Goal: Information Seeking & Learning: Learn about a topic

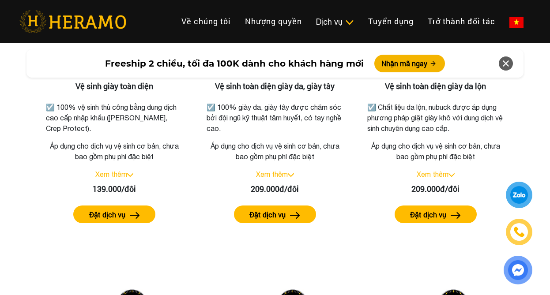
scroll to position [1323, 0]
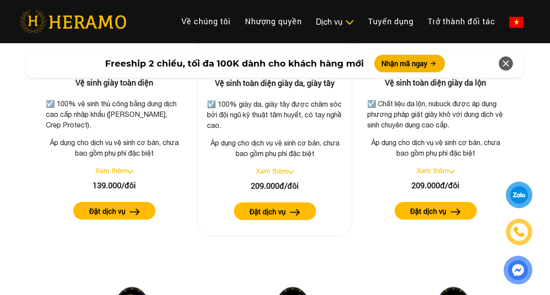
click at [272, 172] on link "Xem thêm" at bounding box center [272, 171] width 32 height 8
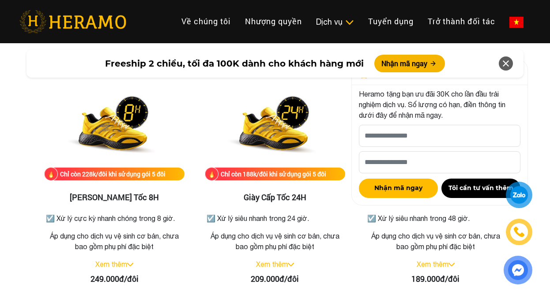
scroll to position [1632, 0]
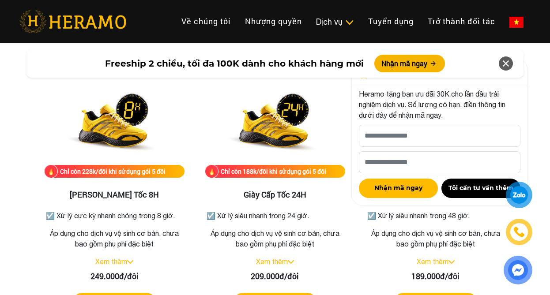
click at [504, 64] on icon at bounding box center [505, 64] width 11 height 16
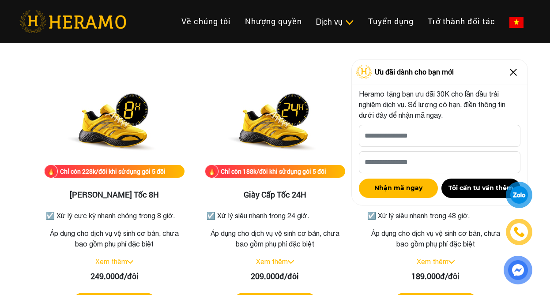
click at [512, 71] on img at bounding box center [513, 72] width 14 height 14
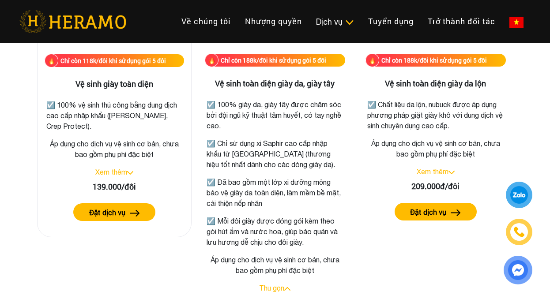
scroll to position [1323, 0]
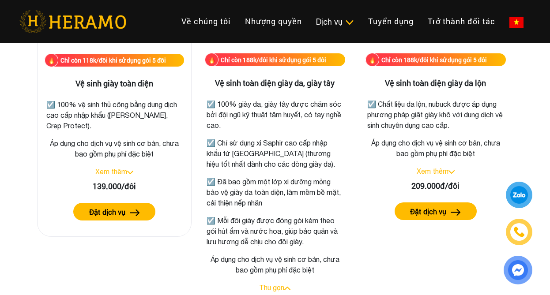
click at [129, 168] on div "Xem thêm" at bounding box center [114, 171] width 139 height 11
click at [129, 171] on img at bounding box center [130, 173] width 6 height 4
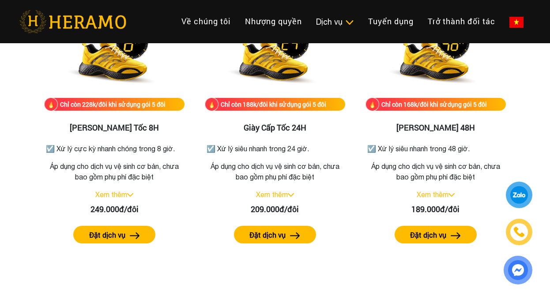
scroll to position [1587, 0]
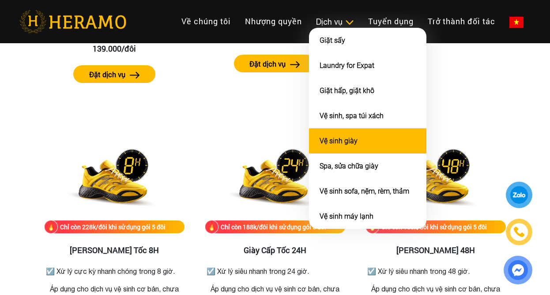
click at [381, 128] on li "Vệ sinh giày" at bounding box center [367, 140] width 117 height 25
click at [348, 138] on link "Vệ sinh giày" at bounding box center [338, 141] width 38 height 8
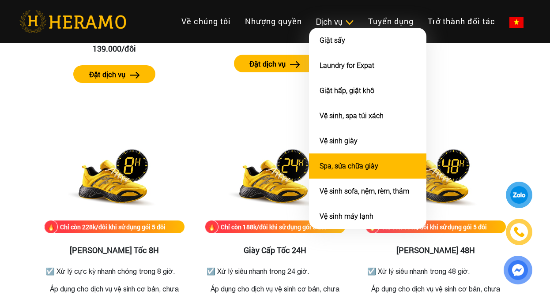
click at [365, 168] on link "Spa, sửa chữa giày" at bounding box center [348, 166] width 59 height 8
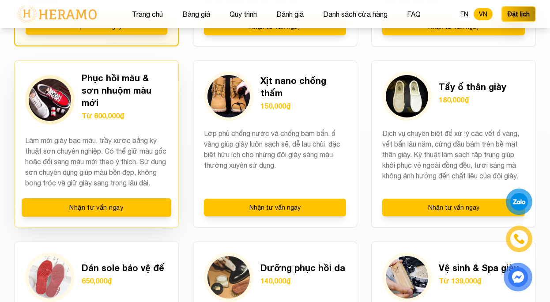
scroll to position [838, 0]
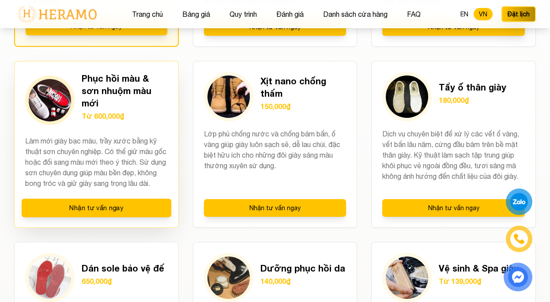
click at [108, 95] on h3 "Phục hồi màu & sơn nhuộm màu mới" at bounding box center [125, 90] width 86 height 37
click at [73, 152] on p "Làm mới giày bạc màu, trầy xước bằng kỹ thuật sơn chuyên nghiệp. Có thể giữ màu…" at bounding box center [96, 161] width 142 height 53
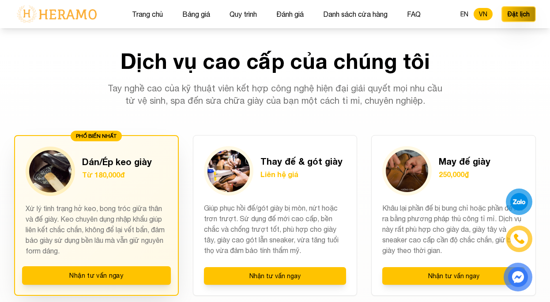
scroll to position [573, 0]
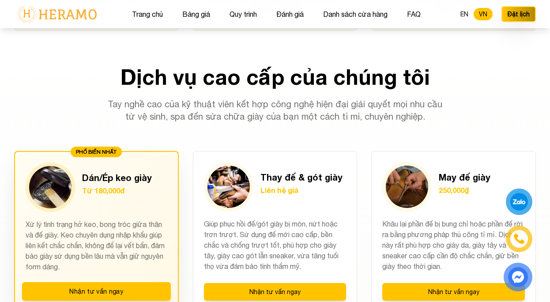
click at [77, 153] on div "PHỔ BIẾN NHẤT" at bounding box center [96, 151] width 51 height 11
click at [123, 197] on div "Dán/Ép keo giày Từ 180,000đ" at bounding box center [117, 187] width 70 height 32
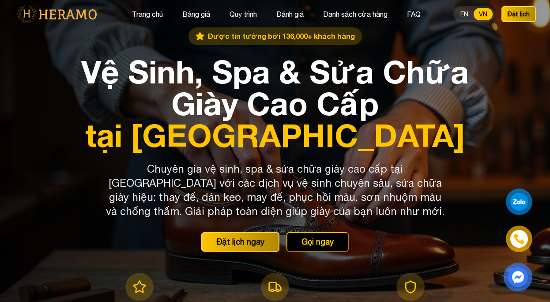
scroll to position [0, 0]
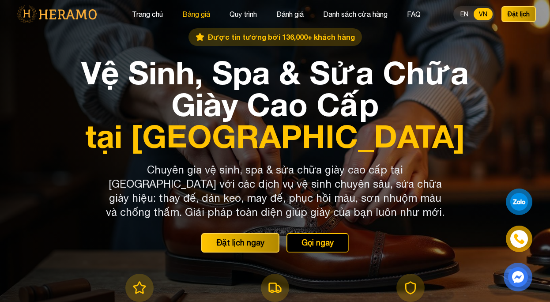
click at [194, 14] on button "Bảng giá" at bounding box center [195, 13] width 33 height 11
click at [134, 13] on button "Trang chủ" at bounding box center [147, 13] width 36 height 11
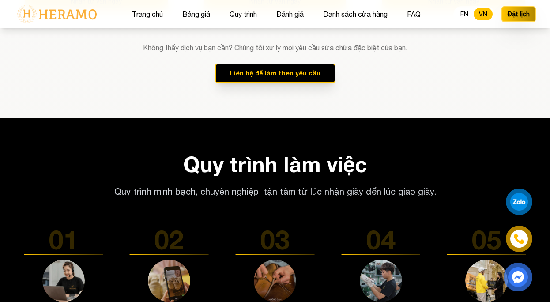
scroll to position [1235, 0]
